Goal: Transaction & Acquisition: Obtain resource

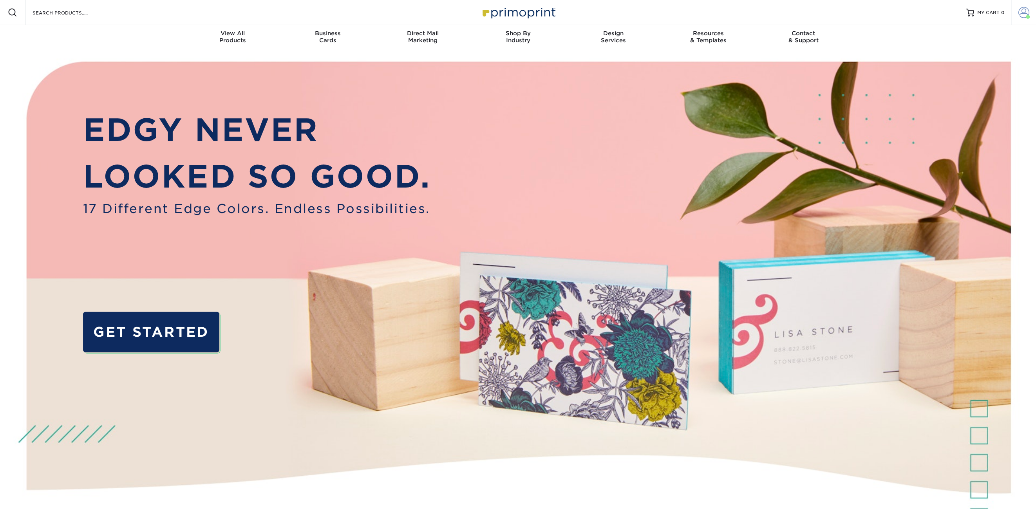
click at [1023, 14] on span at bounding box center [1024, 12] width 11 height 11
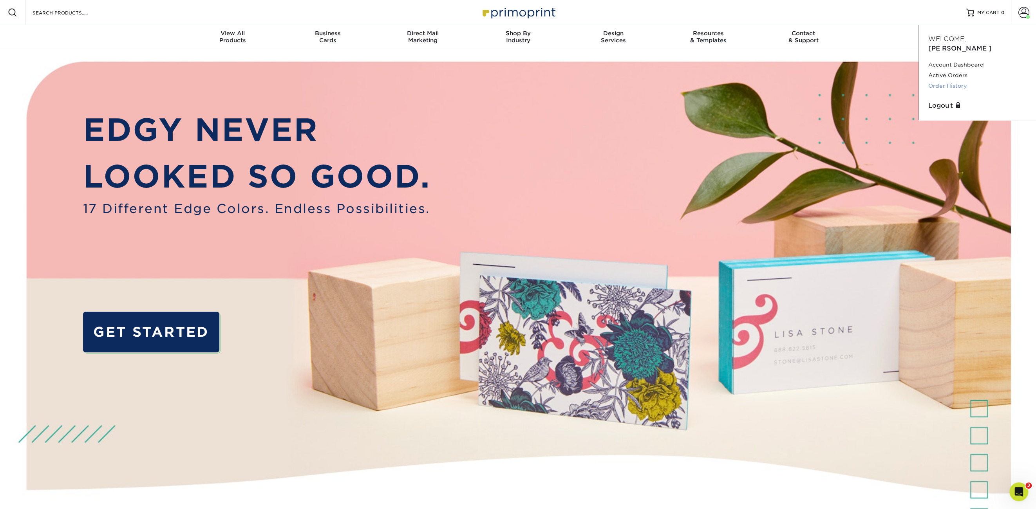
click at [943, 81] on link "Order History" at bounding box center [978, 86] width 98 height 11
click at [939, 81] on link "Order History" at bounding box center [978, 86] width 98 height 11
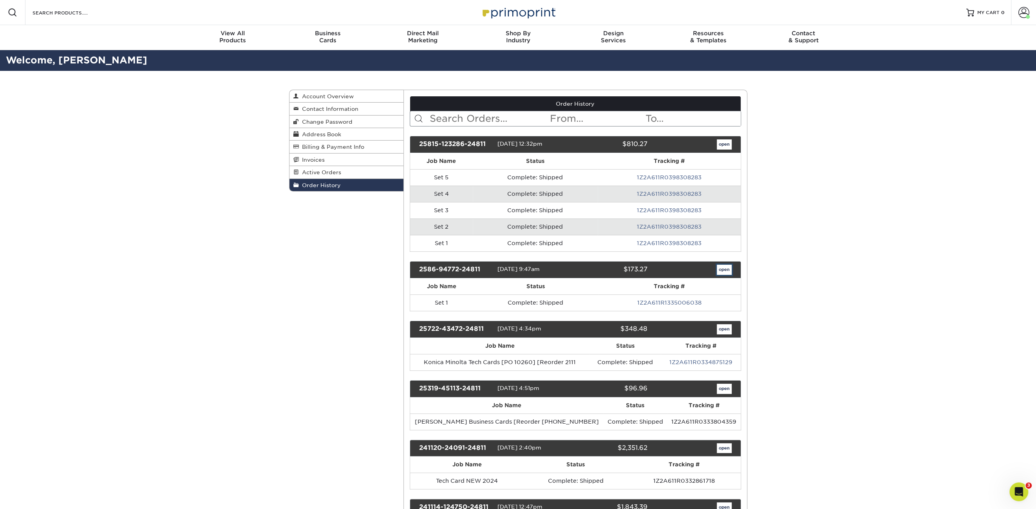
click at [728, 271] on link "open" at bounding box center [724, 270] width 15 height 10
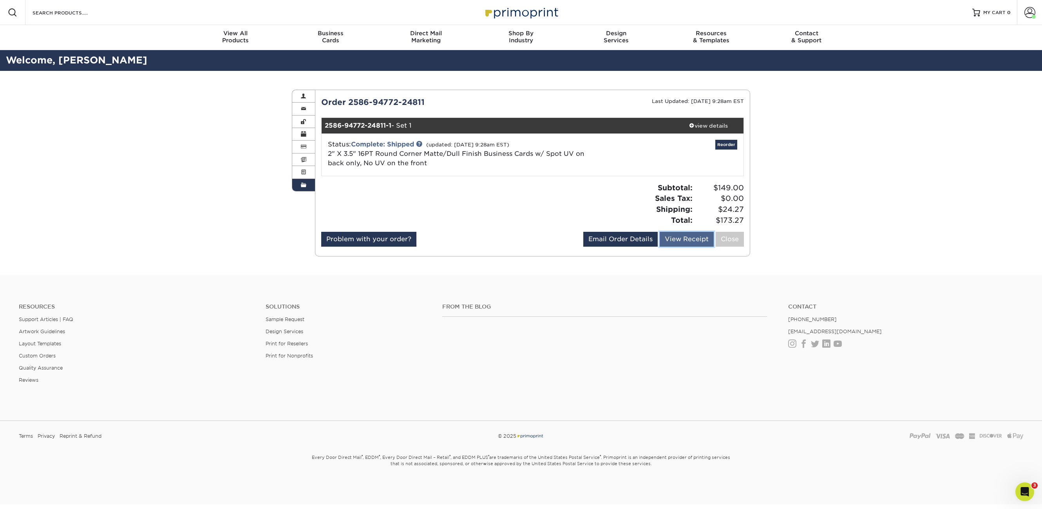
click at [679, 239] on link "View Receipt" at bounding box center [687, 239] width 54 height 15
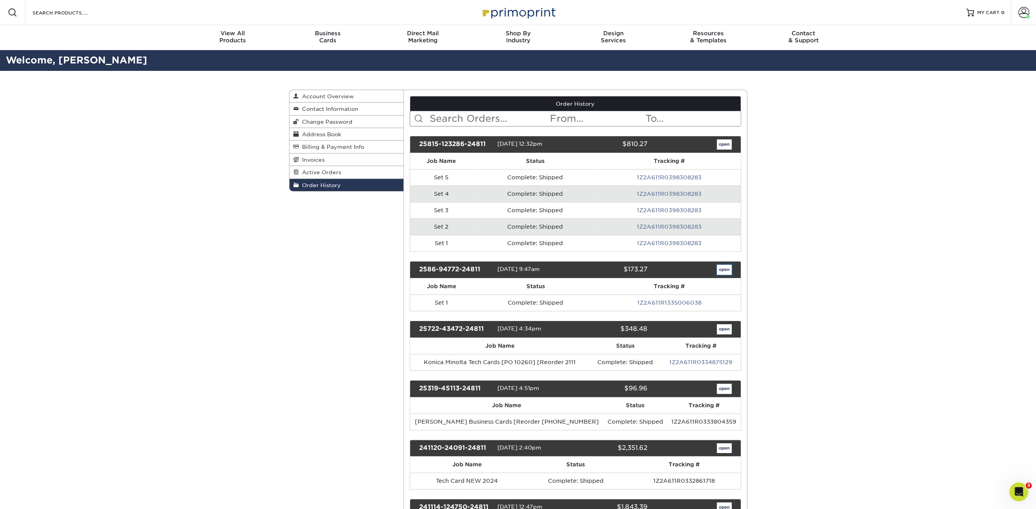
click at [724, 268] on link "open" at bounding box center [724, 270] width 15 height 10
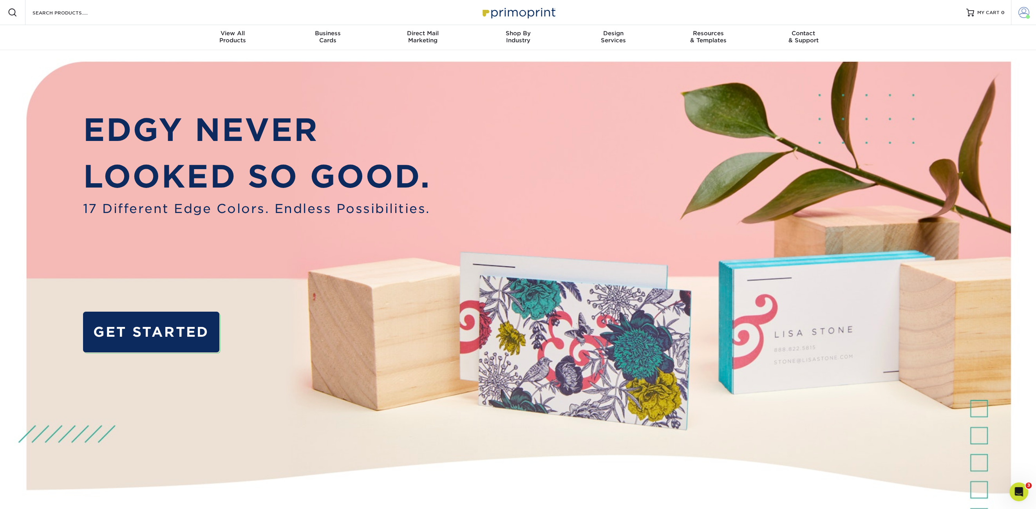
click at [1024, 14] on span at bounding box center [1024, 12] width 11 height 11
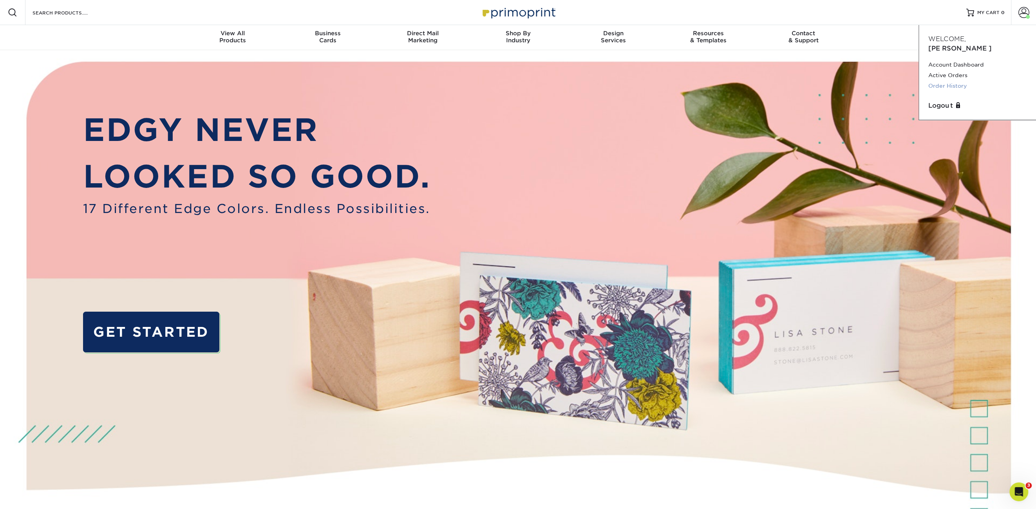
click at [952, 81] on link "Order History" at bounding box center [978, 86] width 98 height 11
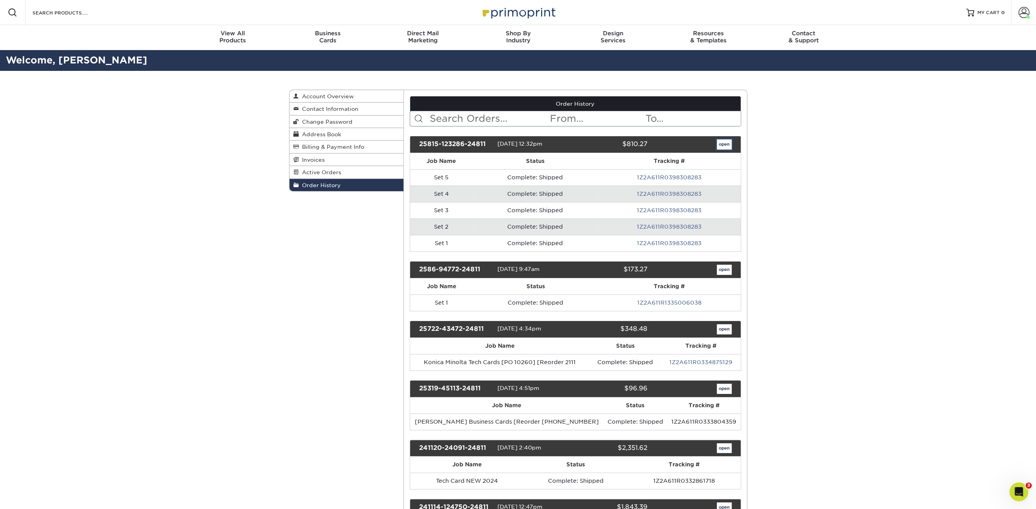
click at [722, 142] on link "open" at bounding box center [724, 144] width 15 height 10
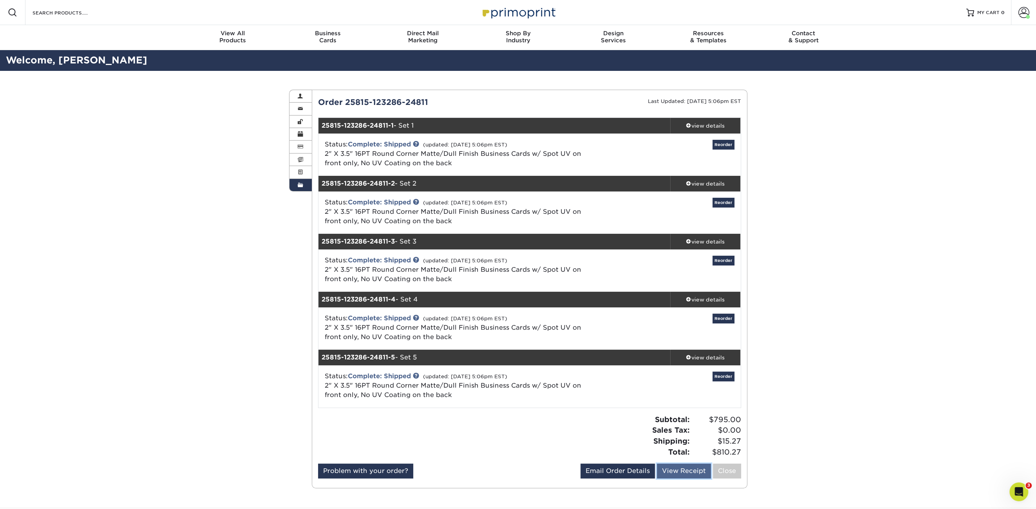
click at [678, 471] on link "View Receipt" at bounding box center [684, 471] width 54 height 15
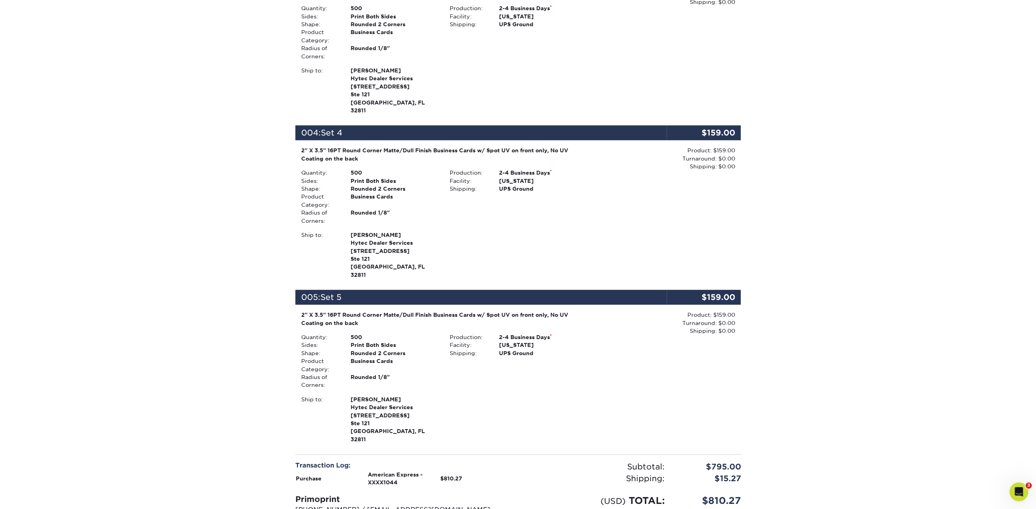
scroll to position [588, 0]
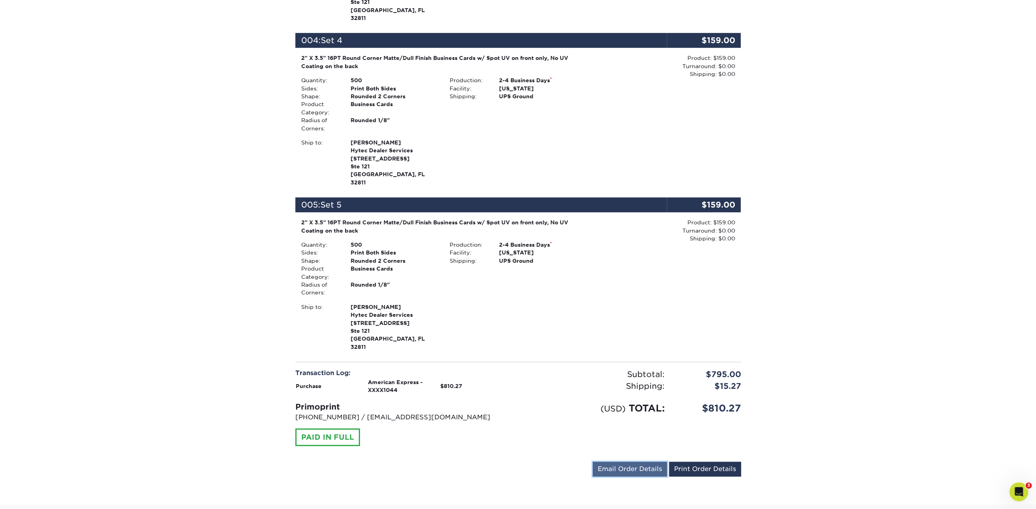
click at [638, 462] on link "Email Order Details" at bounding box center [630, 469] width 74 height 15
drag, startPoint x: 578, startPoint y: 429, endPoint x: 550, endPoint y: 429, distance: 27.8
click at [550, 462] on div "parts@hytecrepair.com Send Email Order Details Print Order Details" at bounding box center [518, 471] width 446 height 18
drag, startPoint x: 579, startPoint y: 431, endPoint x: 539, endPoint y: 425, distance: 39.9
click at [539, 462] on div "cleon@hytecrepair.com Send Email Order Details Print Order Details" at bounding box center [518, 471] width 446 height 18
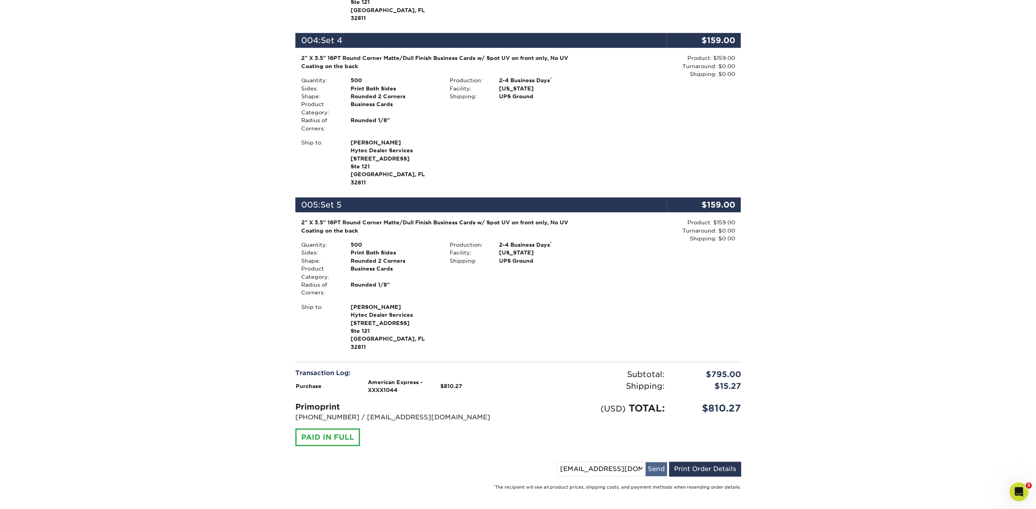
type input "accounting@hytecrepair.com"
click at [665, 462] on button "Send" at bounding box center [657, 469] width 22 height 14
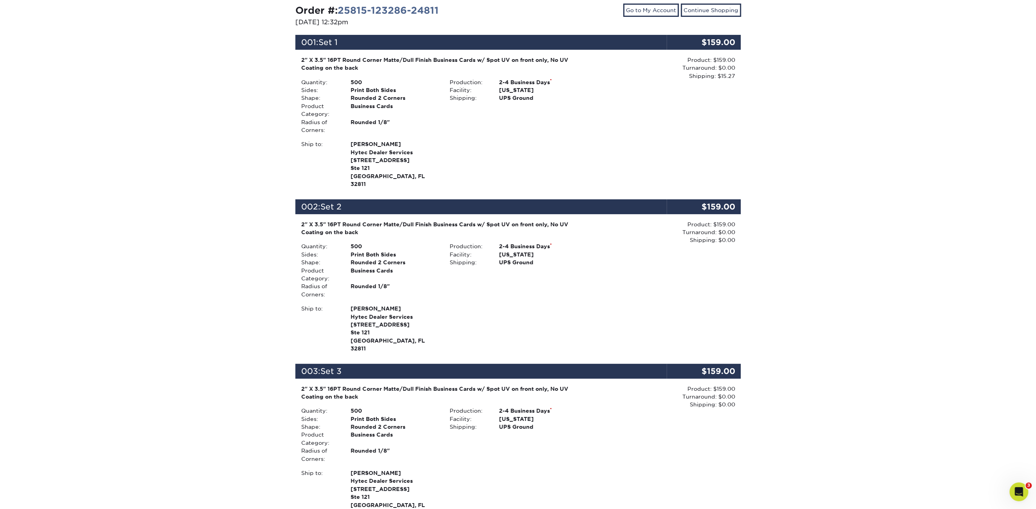
scroll to position [0, 0]
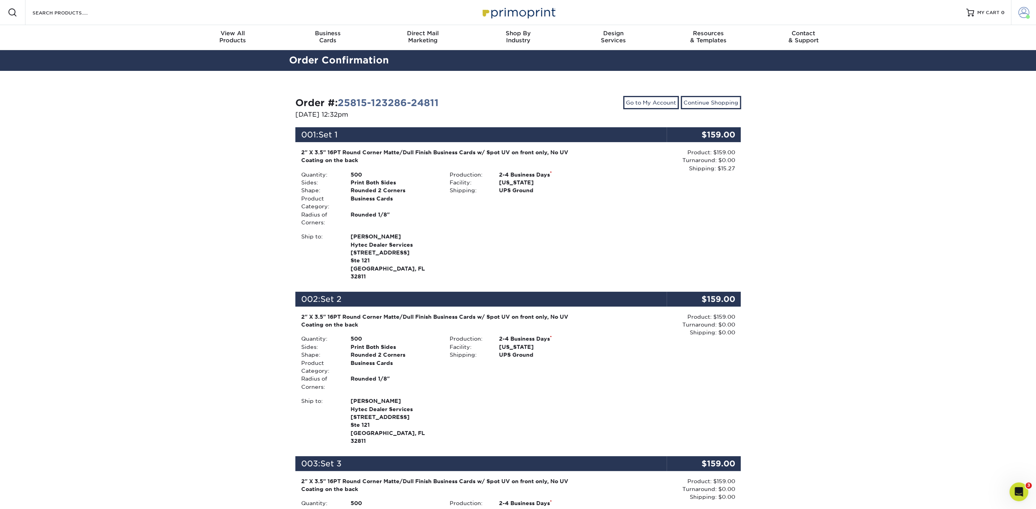
click at [1026, 11] on span at bounding box center [1024, 12] width 11 height 11
click at [945, 81] on link "Order History" at bounding box center [978, 86] width 98 height 11
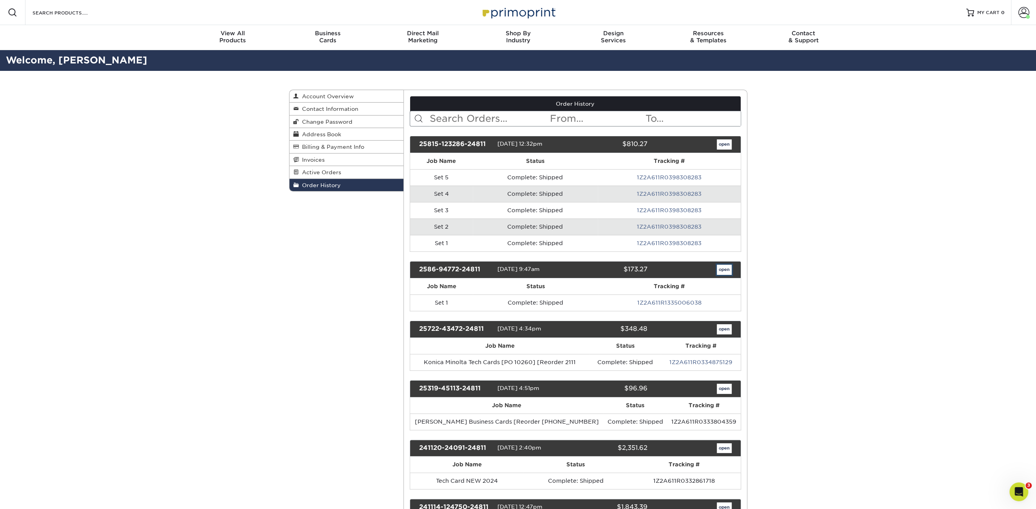
click at [724, 267] on link "open" at bounding box center [724, 270] width 15 height 10
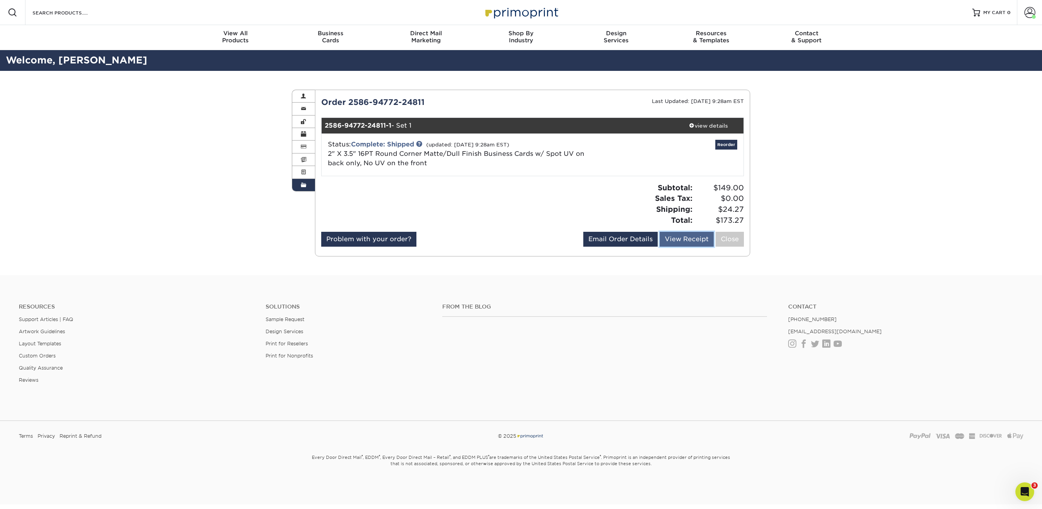
click at [682, 237] on link "View Receipt" at bounding box center [687, 239] width 54 height 15
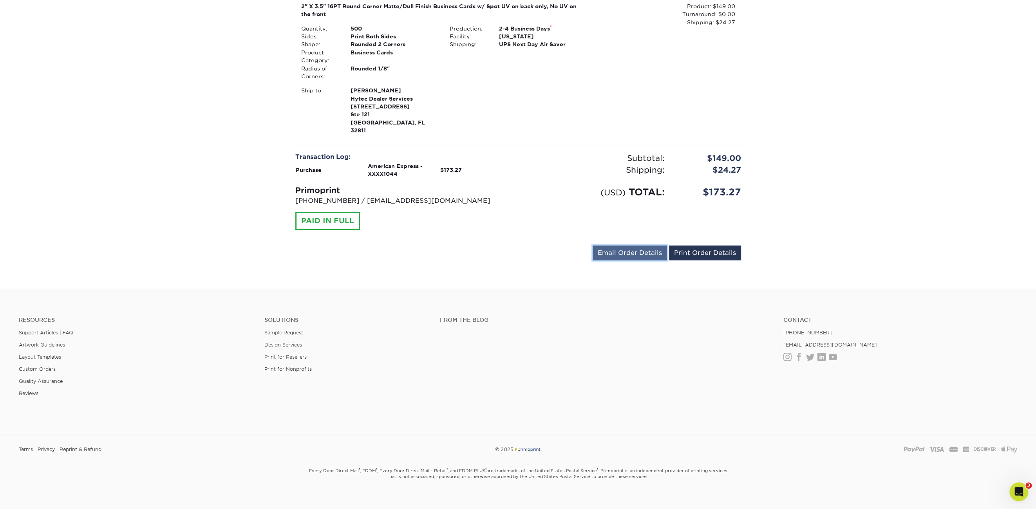
click at [645, 247] on link "Email Order Details" at bounding box center [630, 253] width 74 height 15
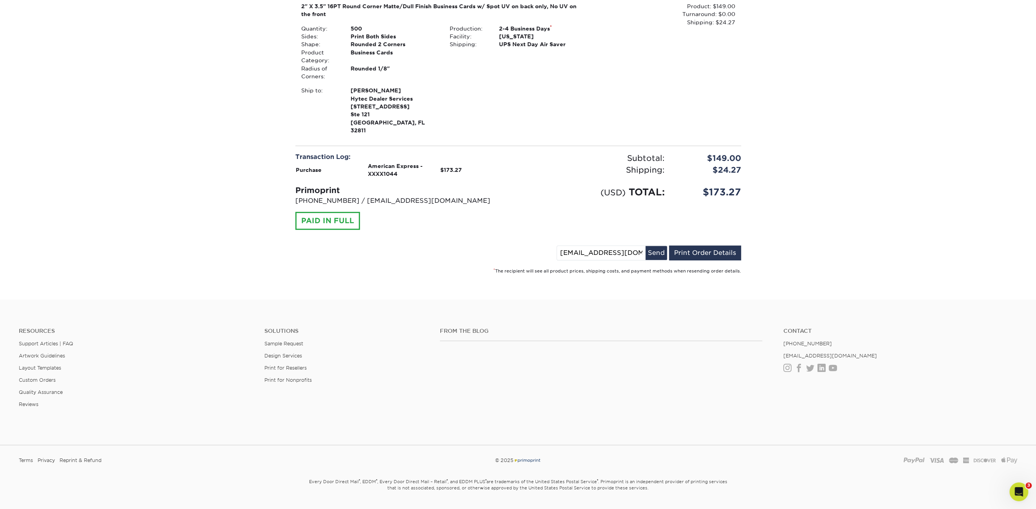
drag, startPoint x: 577, startPoint y: 245, endPoint x: 548, endPoint y: 244, distance: 29.4
click at [548, 246] on div "[EMAIL_ADDRESS][DOMAIN_NAME] Send Email Order Details Print Order Details" at bounding box center [518, 255] width 446 height 18
type input "[EMAIL_ADDRESS][DOMAIN_NAME]"
click at [658, 246] on button "Send" at bounding box center [657, 253] width 22 height 14
